Goal: Information Seeking & Learning: Learn about a topic

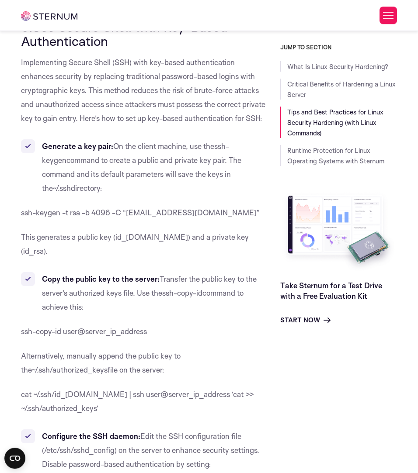
scroll to position [3661, 0]
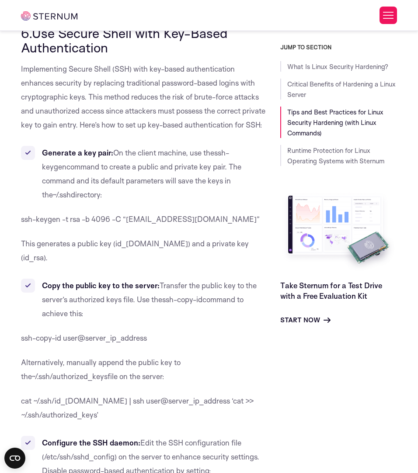
drag, startPoint x: 144, startPoint y: 304, endPoint x: 118, endPoint y: 301, distance: 26.0
click at [118, 356] on p "Alternatively, manually append the public key to the ~/.ssh/authorized_keys fil…" at bounding box center [144, 370] width 246 height 28
click at [115, 356] on p "Alternatively, manually append the public key to the ~/.ssh/authorized_keys fil…" at bounding box center [144, 370] width 246 height 28
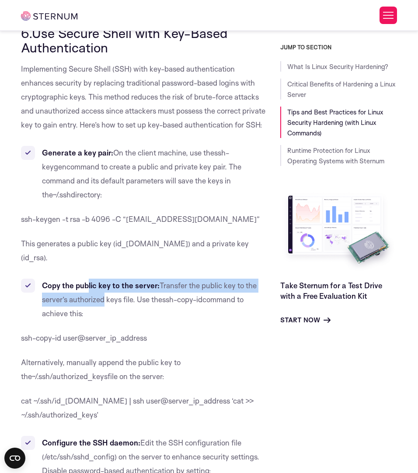
drag, startPoint x: 87, startPoint y: 219, endPoint x: 122, endPoint y: 229, distance: 36.3
click at [118, 279] on li "Copy the public key to the server: Transfer the public key to the server’s auth…" at bounding box center [144, 300] width 246 height 42
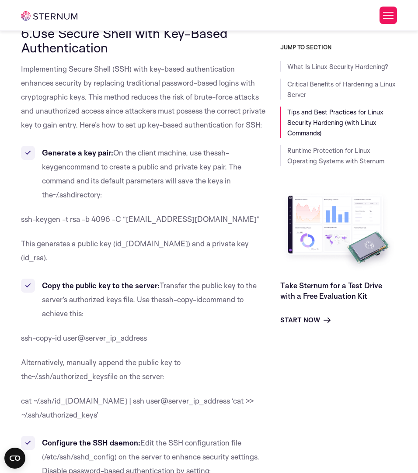
click at [143, 281] on span "Transfer the public key to the server’s authorized keys file. Use the" at bounding box center [149, 292] width 215 height 23
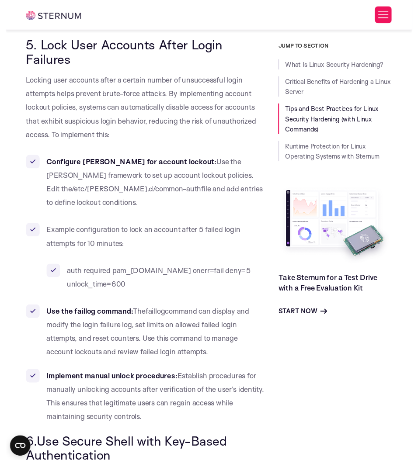
scroll to position [3239, 0]
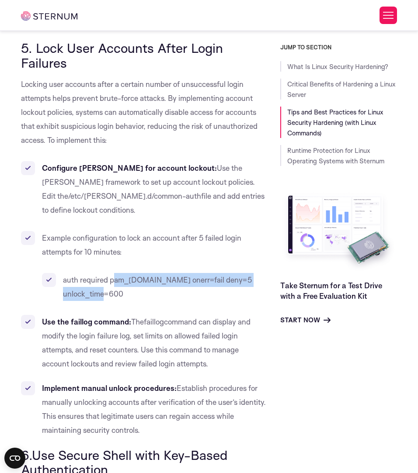
drag, startPoint x: 125, startPoint y: 232, endPoint x: 113, endPoint y: 215, distance: 20.5
click at [112, 273] on li "auth required pam_[DOMAIN_NAME] onerr=fail deny=5 unlock_time=600" at bounding box center [154, 287] width 225 height 28
click at [116, 233] on span "Example configuration to lock an account after 5 failed login attempts for 10 m…" at bounding box center [141, 244] width 199 height 23
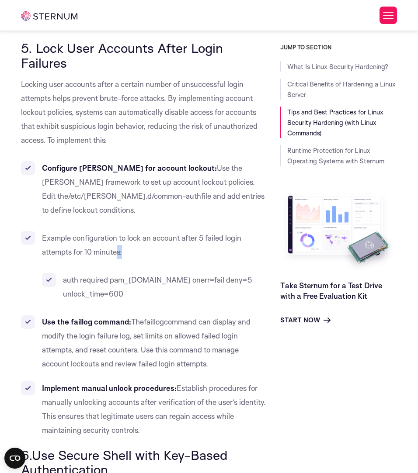
click at [115, 231] on li "Example configuration to lock an account after 5 failed login attempts for 10 m…" at bounding box center [144, 266] width 246 height 70
drag, startPoint x: 107, startPoint y: 190, endPoint x: 111, endPoint y: 191, distance: 4.7
click at [107, 231] on li "Example configuration to lock an account after 5 failed login attempts for 10 m…" at bounding box center [144, 266] width 246 height 70
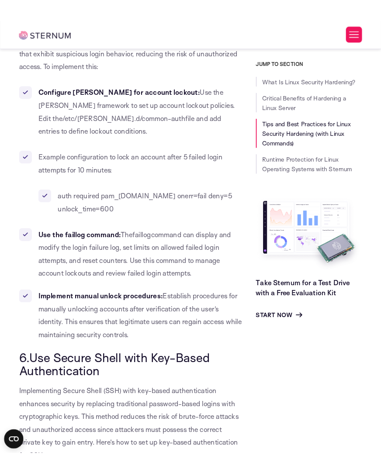
scroll to position [3252, 0]
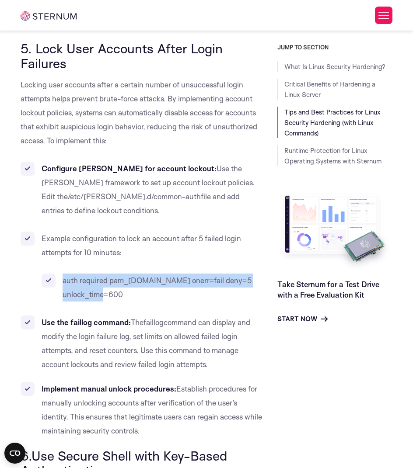
drag, startPoint x: 126, startPoint y: 253, endPoint x: 60, endPoint y: 238, distance: 67.6
click at [60, 274] on li "auth required pam_[DOMAIN_NAME] onerr=fail deny=5 unlock_time=600" at bounding box center [153, 288] width 222 height 28
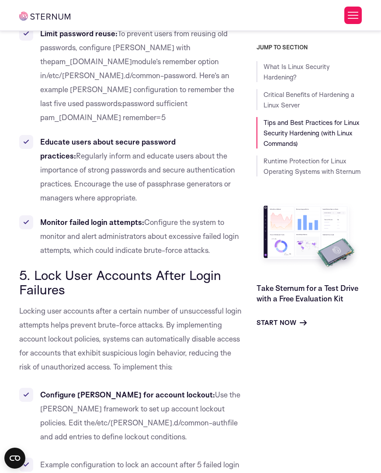
drag, startPoint x: 119, startPoint y: 438, endPoint x: 55, endPoint y: 422, distance: 65.7
copy span "auth required pam_[DOMAIN_NAME] onerr=fail deny=5 unlock_time=600"
click at [135, 390] on b "Configure [PERSON_NAME] for account lockout:" at bounding box center [127, 394] width 175 height 9
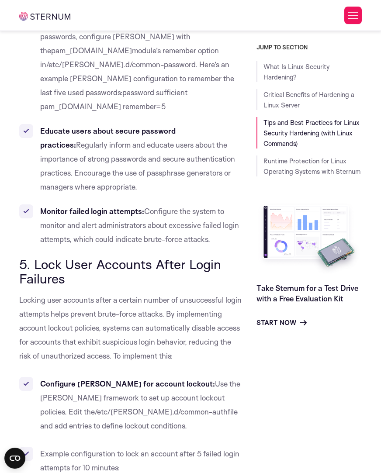
scroll to position [3433, 0]
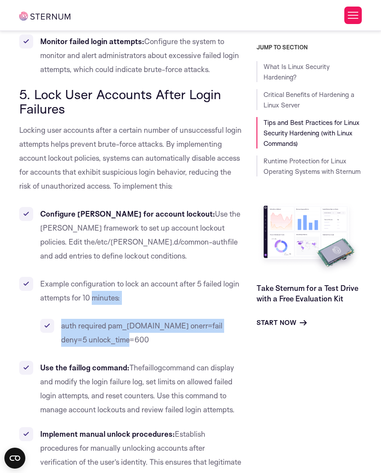
click at [93, 277] on li "Example configuration to lock an account after 5 failed login attempts for 10 m…" at bounding box center [131, 312] width 224 height 70
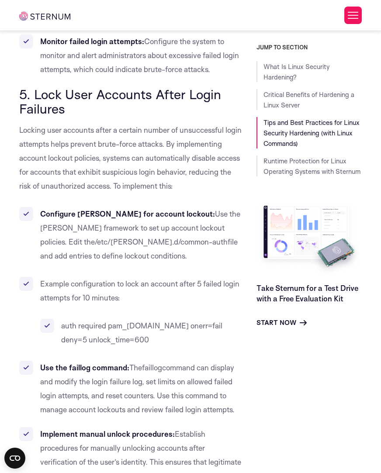
click at [127, 279] on span "Example configuration to lock an account after 5 failed login attempts for 10 m…" at bounding box center [139, 290] width 199 height 23
drag, startPoint x: 143, startPoint y: 299, endPoint x: 174, endPoint y: 319, distance: 36.1
click at [160, 361] on li "Use the faillog command: The faillog command can display and modify the login f…" at bounding box center [131, 389] width 224 height 56
click at [188, 363] on span "command can display and modify the login failure log, set limits on allowed fai…" at bounding box center [137, 388] width 194 height 51
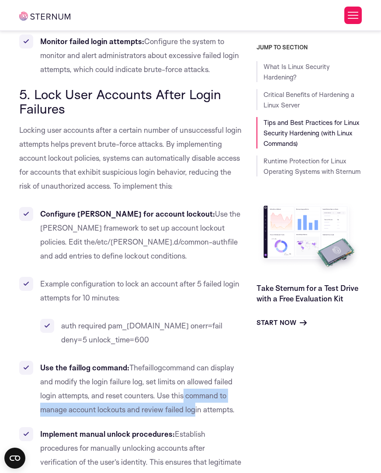
drag, startPoint x: 196, startPoint y: 322, endPoint x: 171, endPoint y: 300, distance: 33.5
click at [173, 363] on span "command can display and modify the login failure log, set limits on allowed fai…" at bounding box center [137, 388] width 194 height 51
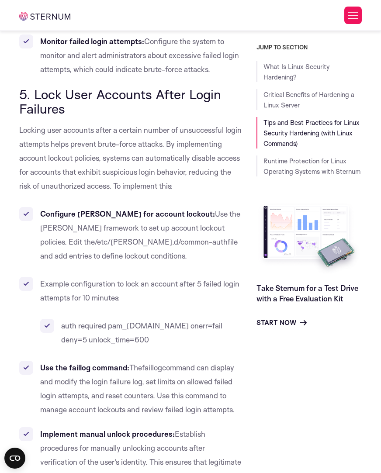
click at [170, 363] on span "command can display and modify the login failure log, set limits on allowed fai…" at bounding box center [137, 388] width 194 height 51
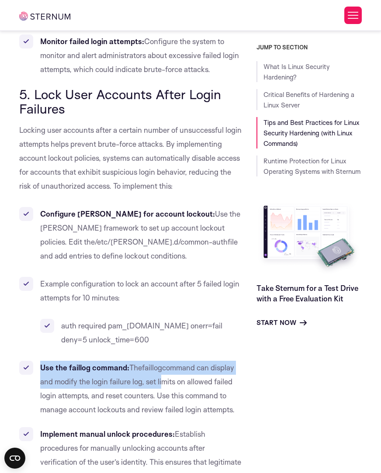
drag, startPoint x: 141, startPoint y: 282, endPoint x: 170, endPoint y: 305, distance: 37.7
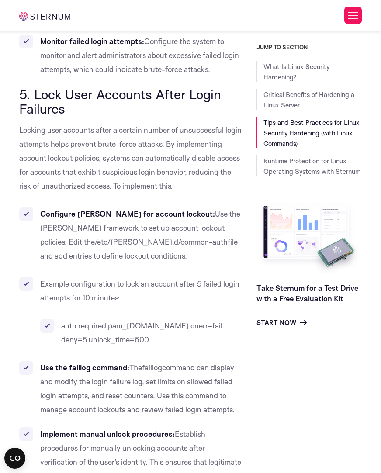
click at [171, 361] on li "Use the faillog command: The faillog command can display and modify the login f…" at bounding box center [131, 389] width 224 height 56
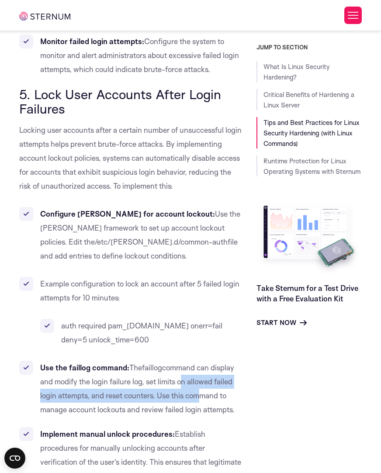
drag, startPoint x: 203, startPoint y: 318, endPoint x: 175, endPoint y: 294, distance: 36.6
click at [175, 361] on li "Use the faillog command: The faillog command can display and modify the login f…" at bounding box center [131, 389] width 224 height 56
click at [162, 363] on span "faillog" at bounding box center [152, 367] width 20 height 9
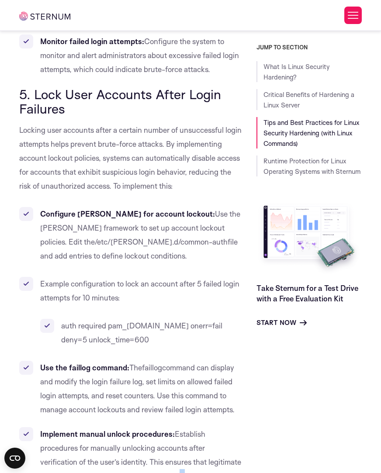
drag, startPoint x: 182, startPoint y: 392, endPoint x: 163, endPoint y: 385, distance: 20.0
click at [164, 427] on li "Implement manual unlock procedures: Establish procedures for manually unlocking…" at bounding box center [131, 455] width 224 height 56
click at [163, 427] on li "Implement manual unlock procedures: Establish procedures for manually unlocking…" at bounding box center [131, 455] width 224 height 56
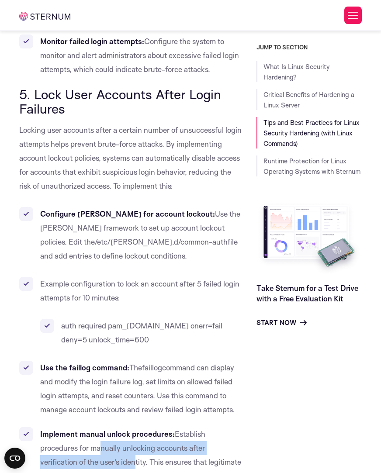
drag, startPoint x: 128, startPoint y: 378, endPoint x: 161, endPoint y: 391, distance: 35.4
click at [153, 427] on li "Implement manual unlock procedures: Establish procedures for manually unlocking…" at bounding box center [131, 455] width 224 height 56
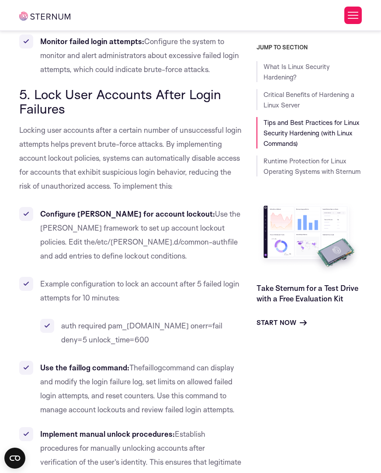
click at [161, 430] on span "Establish procedures for manually unlocking accounts after verification of the …" at bounding box center [140, 455] width 201 height 51
drag, startPoint x: 173, startPoint y: 382, endPoint x: 145, endPoint y: 367, distance: 32.3
click at [147, 430] on span "Establish procedures for manually unlocking accounts after verification of the …" at bounding box center [140, 455] width 201 height 51
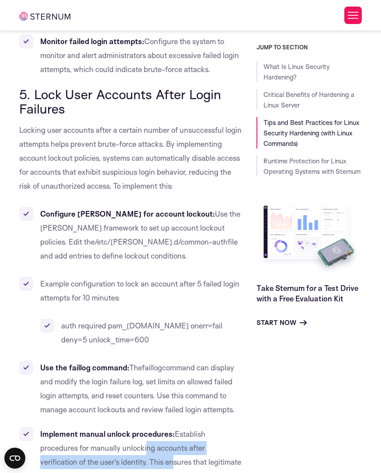
drag, startPoint x: 145, startPoint y: 367, endPoint x: 139, endPoint y: 364, distance: 6.7
click at [145, 430] on span "Establish procedures for manually unlocking accounts after verification of the …" at bounding box center [140, 455] width 201 height 51
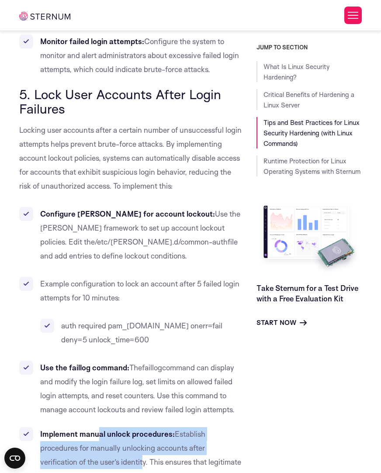
drag, startPoint x: 98, startPoint y: 356, endPoint x: 154, endPoint y: 381, distance: 61.2
click at [154, 427] on li "Implement manual unlock procedures: Establish procedures for manually unlocking…" at bounding box center [131, 455] width 224 height 56
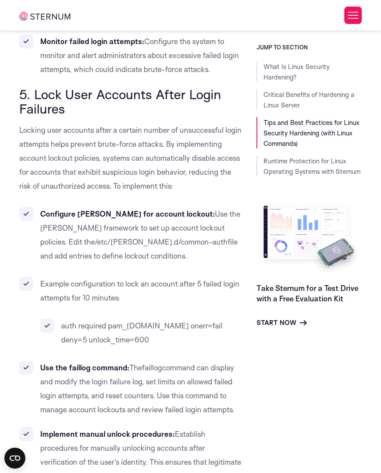
click at [190, 430] on span "Establish procedures for manually unlocking accounts after verification of the …" at bounding box center [140, 455] width 201 height 51
drag, startPoint x: 200, startPoint y: 392, endPoint x: 174, endPoint y: 382, distance: 27.8
click at [177, 430] on span "Establish procedures for manually unlocking accounts after verification of the …" at bounding box center [140, 455] width 201 height 51
drag, startPoint x: 174, startPoint y: 382, endPoint x: 136, endPoint y: 371, distance: 39.6
click at [173, 430] on span "Establish procedures for manually unlocking accounts after verification of the …" at bounding box center [140, 455] width 201 height 51
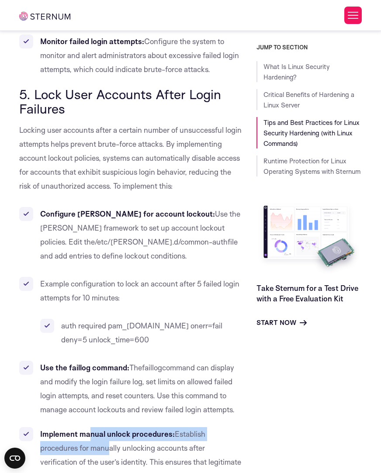
drag, startPoint x: 97, startPoint y: 356, endPoint x: 133, endPoint y: 367, distance: 37.8
click at [130, 427] on li "Implement manual unlock procedures: Establish procedures for manually unlocking…" at bounding box center [131, 455] width 224 height 56
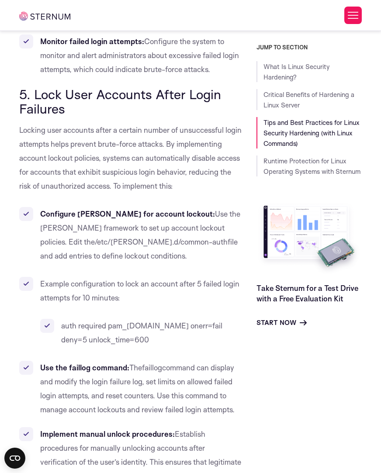
click at [140, 427] on li "Implement manual unlock procedures: Establish procedures for manually unlocking…" at bounding box center [131, 455] width 224 height 56
drag, startPoint x: 180, startPoint y: 379, endPoint x: 146, endPoint y: 365, distance: 37.1
click at [158, 427] on li "Implement manual unlock procedures: Establish procedures for manually unlocking…" at bounding box center [131, 455] width 224 height 56
click at [144, 430] on span "Establish procedures for manually unlocking accounts after verification of the …" at bounding box center [140, 455] width 201 height 51
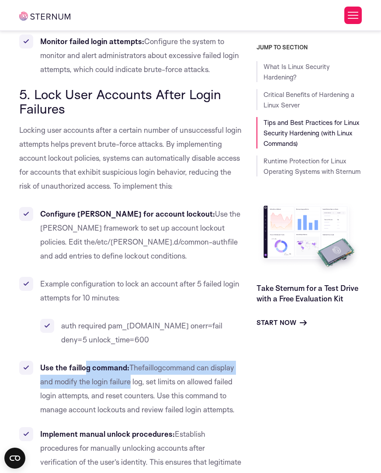
drag, startPoint x: 88, startPoint y: 283, endPoint x: 136, endPoint y: 305, distance: 53.6
click at [136, 361] on li "Use the faillog command: The faillog command can display and modify the login f…" at bounding box center [131, 389] width 224 height 56
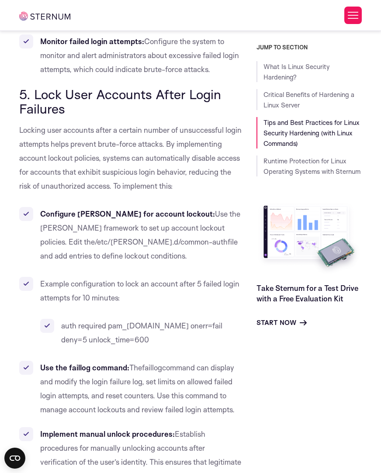
click at [143, 363] on span "command can display and modify the login failure log, set limits on allowed fai…" at bounding box center [137, 388] width 194 height 51
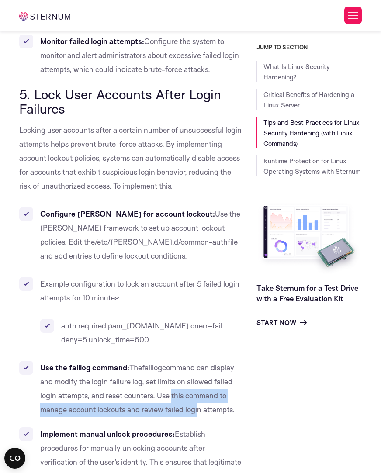
drag, startPoint x: 198, startPoint y: 326, endPoint x: 156, endPoint y: 309, distance: 45.3
click at [156, 363] on span "command can display and modify the login failure log, set limits on allowed fai…" at bounding box center [137, 388] width 194 height 51
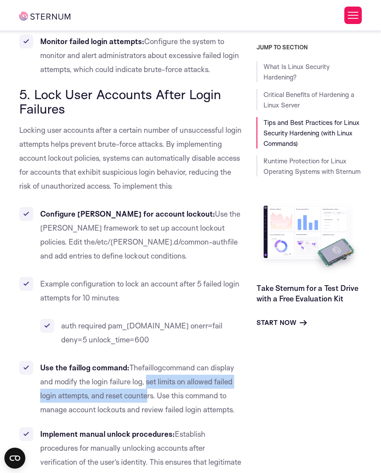
click at [147, 361] on li "Use the faillog command: The faillog command can display and modify the login f…" at bounding box center [131, 389] width 224 height 56
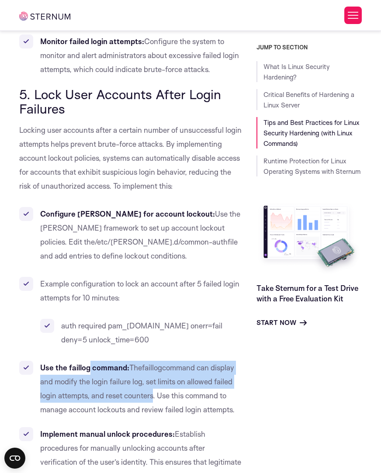
drag, startPoint x: 90, startPoint y: 283, endPoint x: 185, endPoint y: 335, distance: 108.3
click at [176, 361] on li "Use the faillog command: The faillog command can display and modify the login f…" at bounding box center [131, 389] width 224 height 56
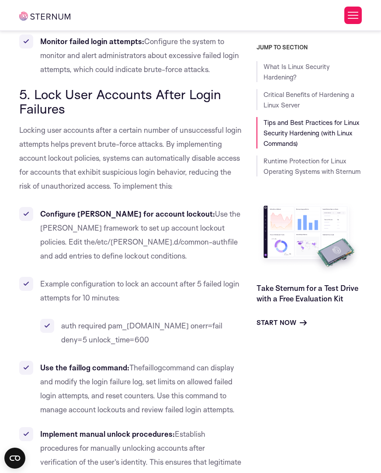
click at [195, 361] on ul "Use the faillog command: The faillog command can display and modify the login f…" at bounding box center [131, 422] width 224 height 122
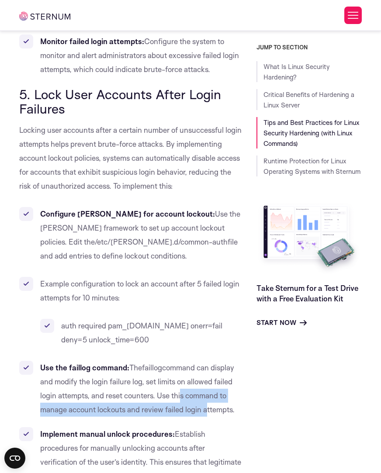
drag, startPoint x: 194, startPoint y: 322, endPoint x: 160, endPoint y: 303, distance: 38.4
click at [170, 361] on li "Use the faillog command: The faillog command can display and modify the login f…" at bounding box center [131, 389] width 224 height 56
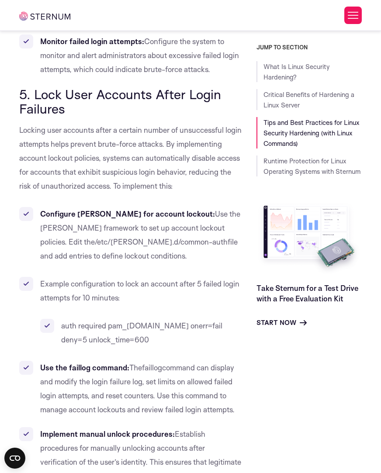
click at [160, 361] on li "Use the faillog command: The faillog command can display and modify the login f…" at bounding box center [131, 389] width 224 height 56
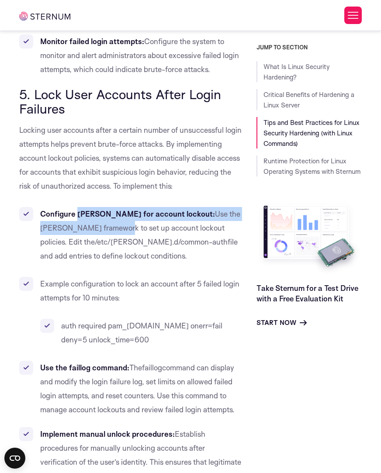
drag, startPoint x: 78, startPoint y: 138, endPoint x: 108, endPoint y: 152, distance: 33.2
click at [108, 207] on li "Configure PAM for account lockout: Use the PAM framework to set up account lock…" at bounding box center [131, 235] width 224 height 56
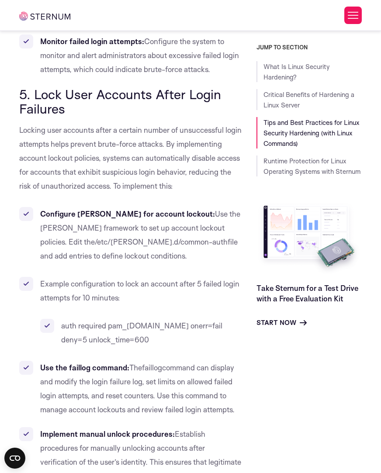
click at [155, 207] on li "Configure PAM for account lockout: Use the PAM framework to set up account lock…" at bounding box center [131, 235] width 224 height 56
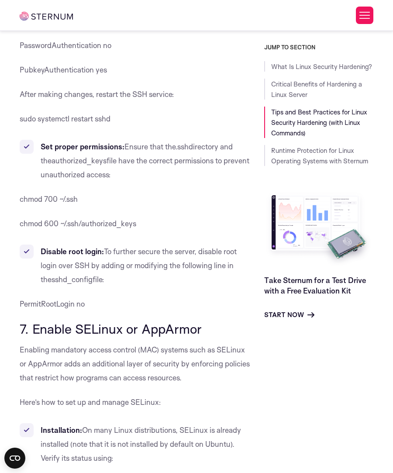
scroll to position [4144, 0]
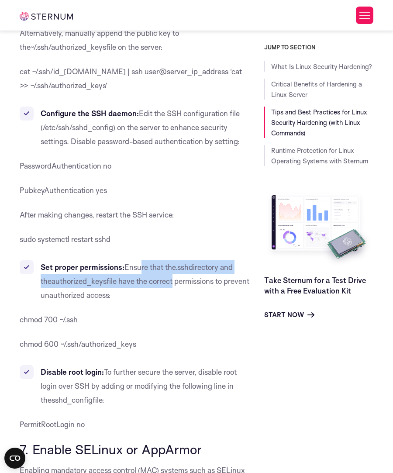
drag, startPoint x: 157, startPoint y: 192, endPoint x: 172, endPoint y: 199, distance: 16.0
click at [170, 260] on li "Set proper permissions: Ensure that the .ssh directory and the authorized_keys …" at bounding box center [136, 281] width 232 height 42
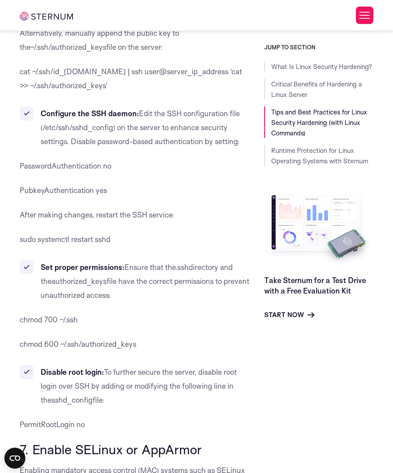
click at [173, 277] on span "file have the correct permissions to prevent unauthorized access:" at bounding box center [145, 288] width 209 height 23
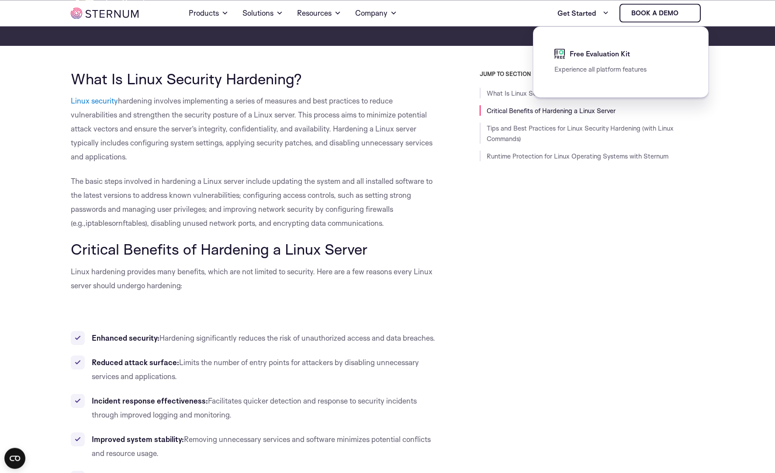
scroll to position [150, 0]
